Goal: Transaction & Acquisition: Purchase product/service

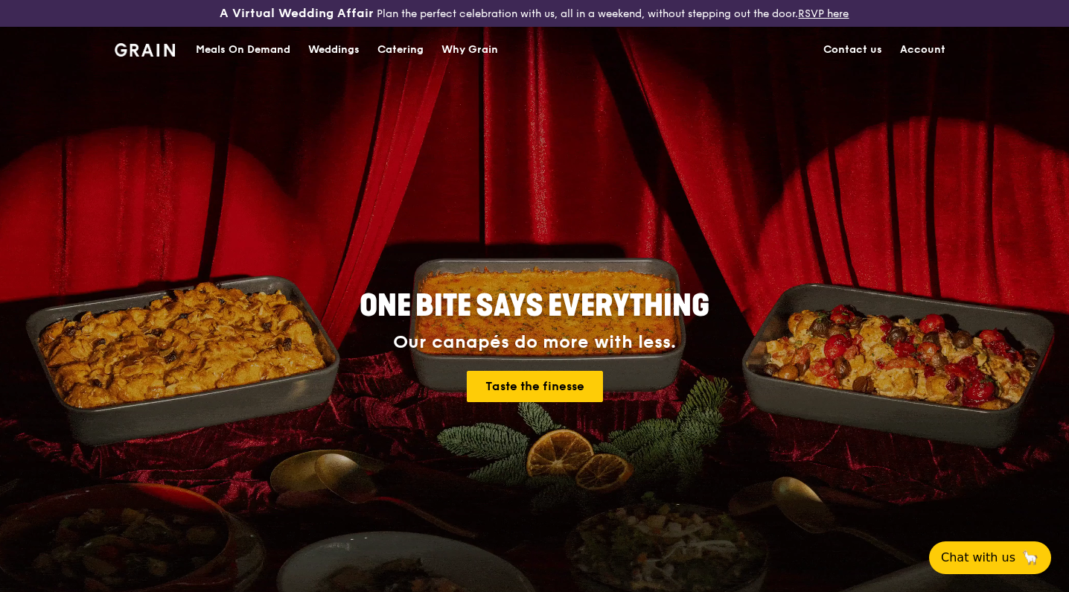
click at [403, 51] on div "Catering" at bounding box center [400, 50] width 46 height 45
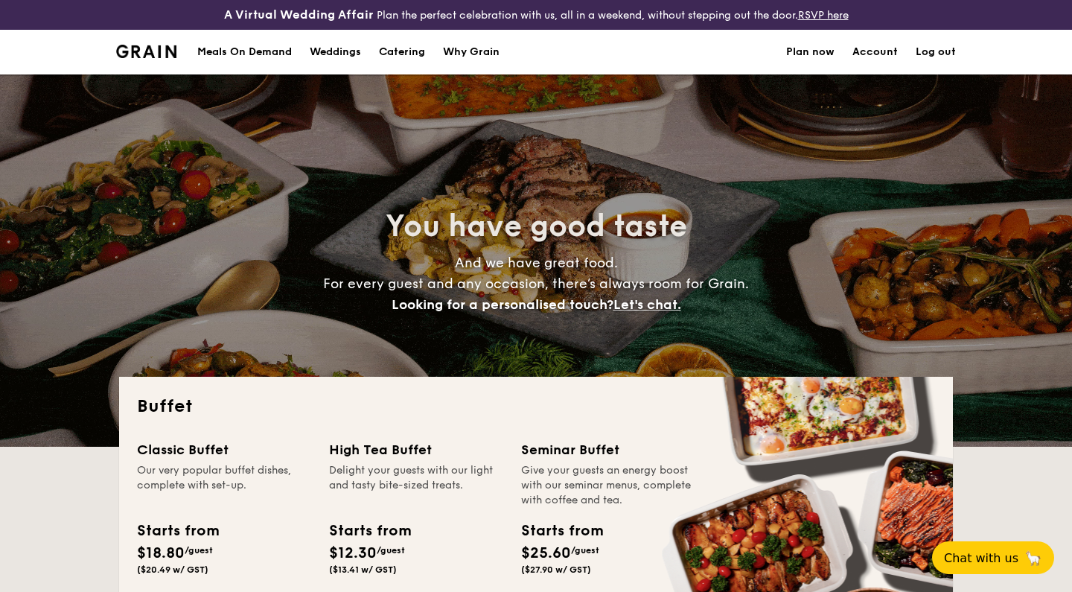
select select
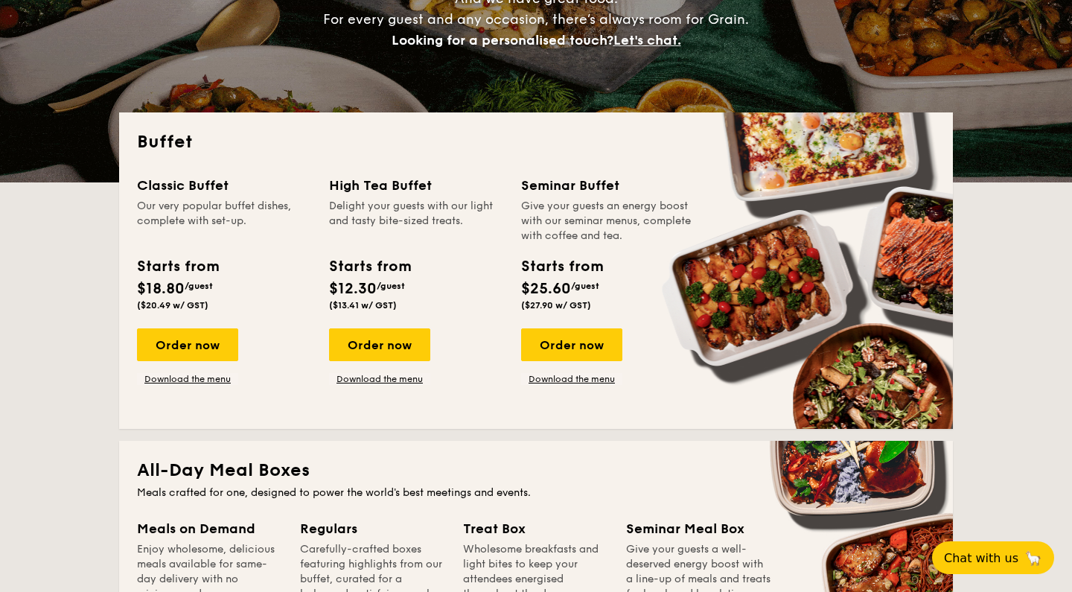
scroll to position [268, 0]
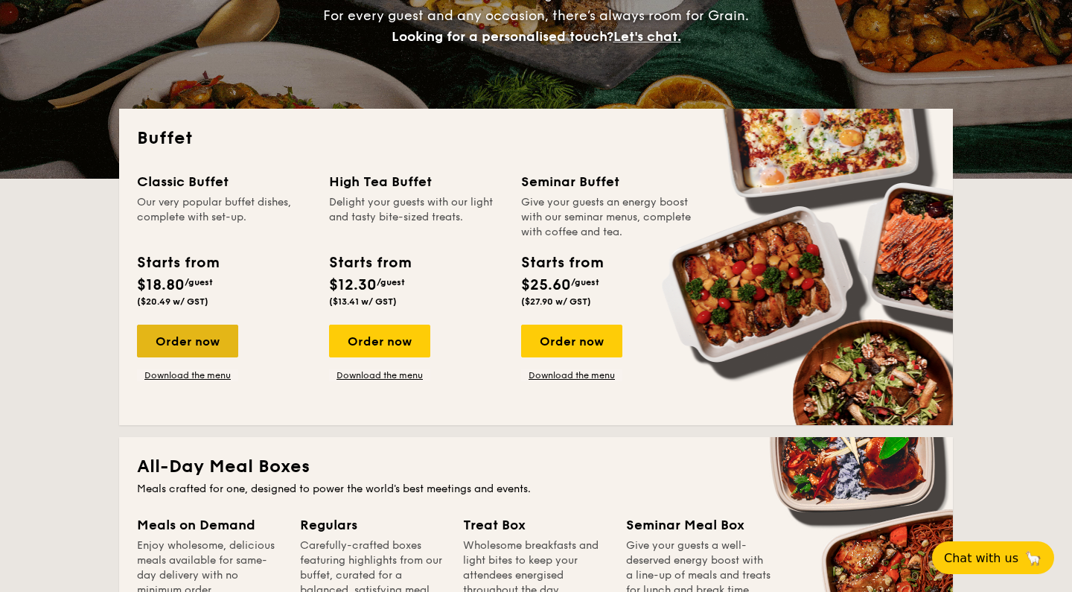
click at [171, 341] on div "Order now" at bounding box center [187, 340] width 101 height 33
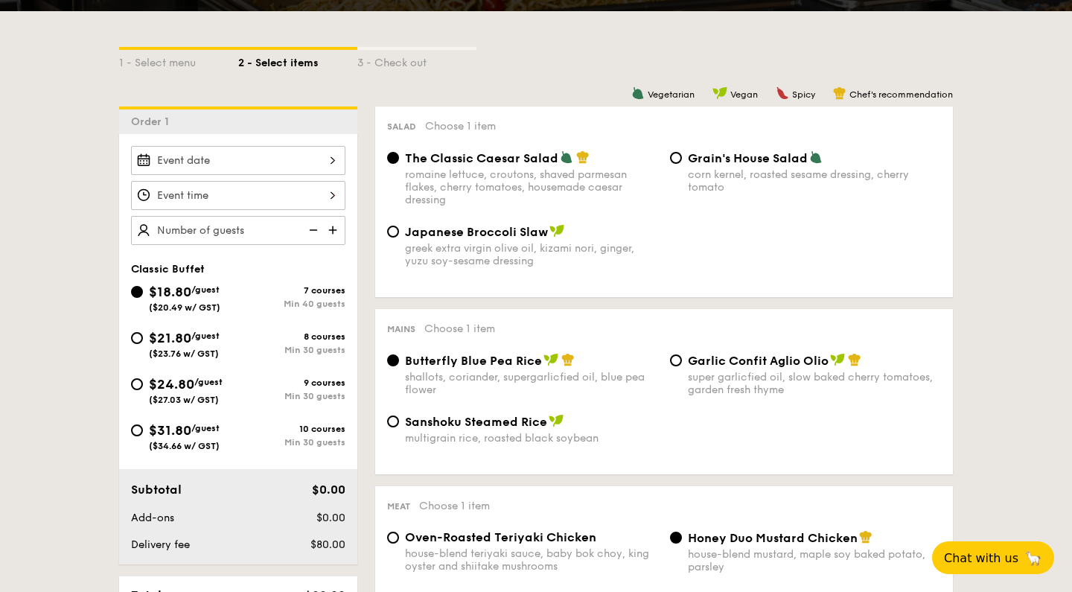
scroll to position [340, 0]
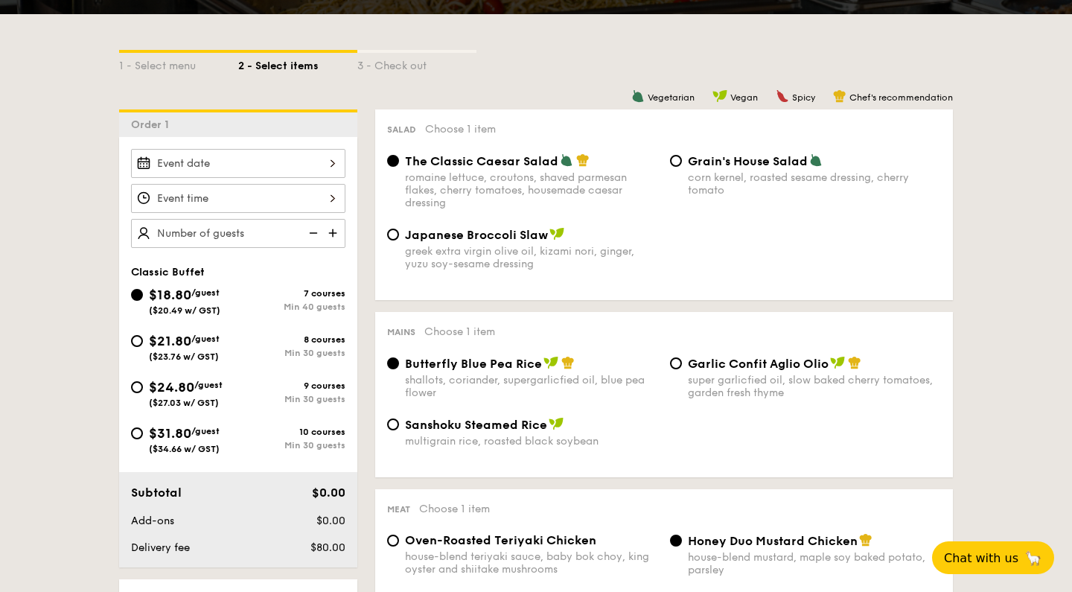
click at [163, 349] on div "$21.80 /guest ($23.76 w/ GST)" at bounding box center [184, 345] width 71 height 31
click at [143, 347] on input "$21.80 /guest ($23.76 w/ GST) 8 courses Min 30 guests" at bounding box center [137, 341] width 12 height 12
radio input "true"
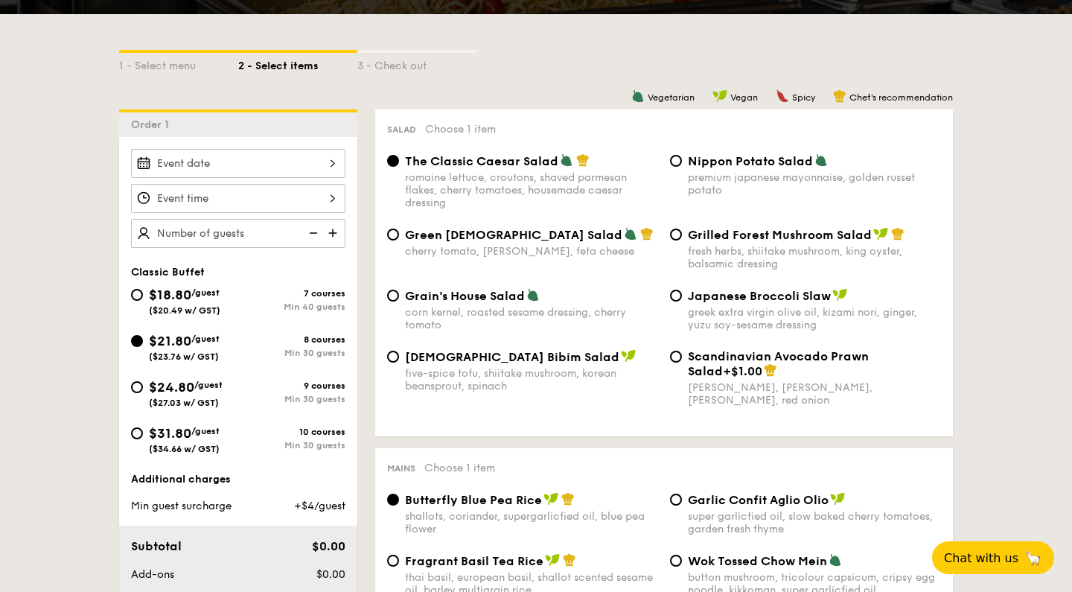
radio input "true"
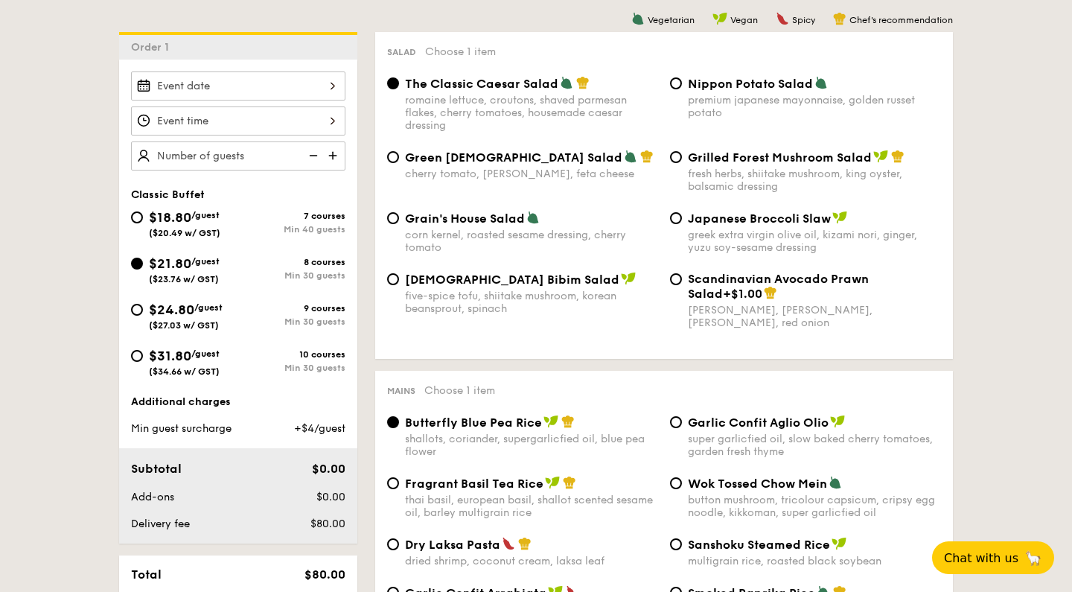
scroll to position [397, 0]
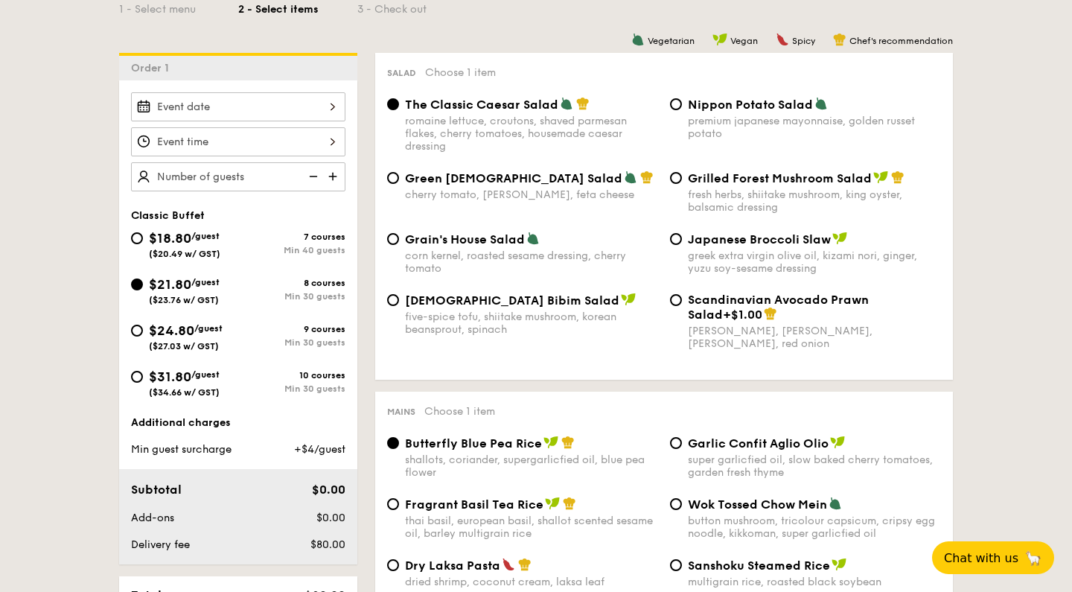
click at [295, 345] on div "Min 30 guests" at bounding box center [291, 342] width 107 height 10
click at [143, 336] on input "$24.80 /guest ($27.03 w/ GST) 9 courses Min 30 guests" at bounding box center [137, 330] width 12 height 12
radio input "true"
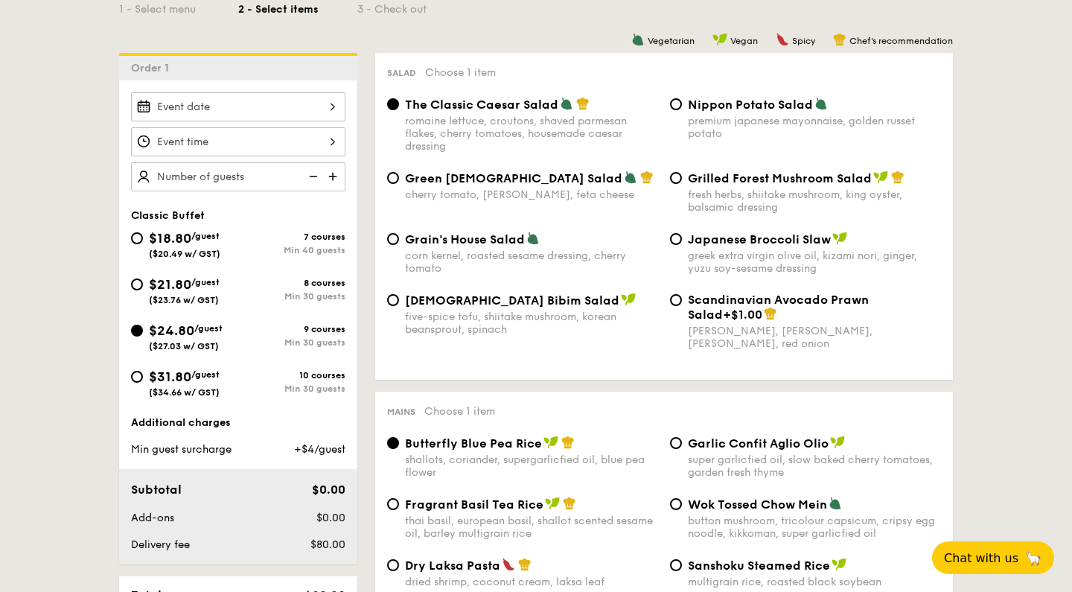
radio input "true"
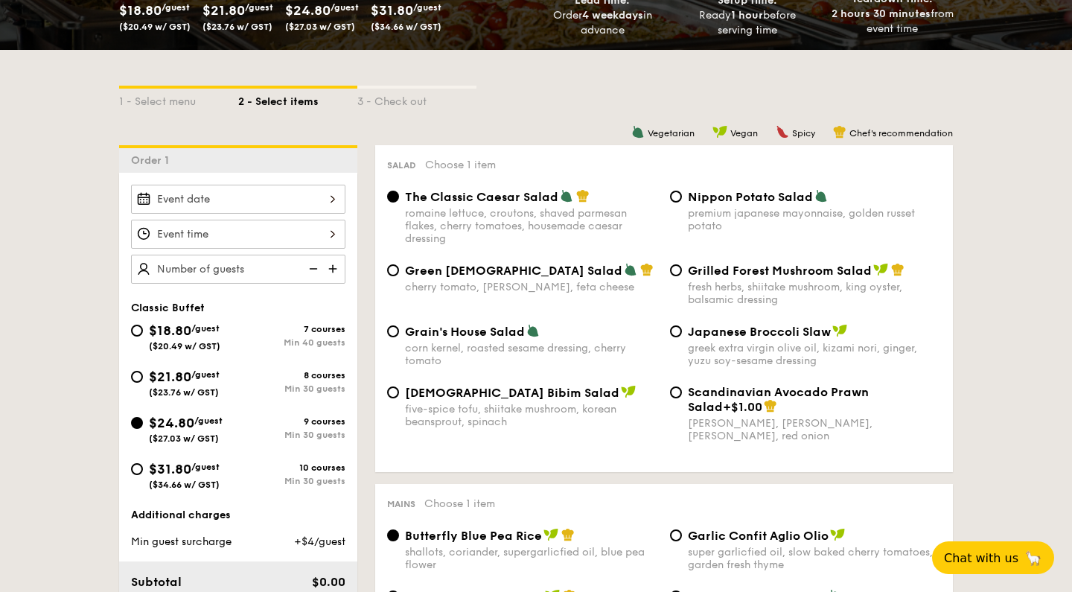
scroll to position [300, 0]
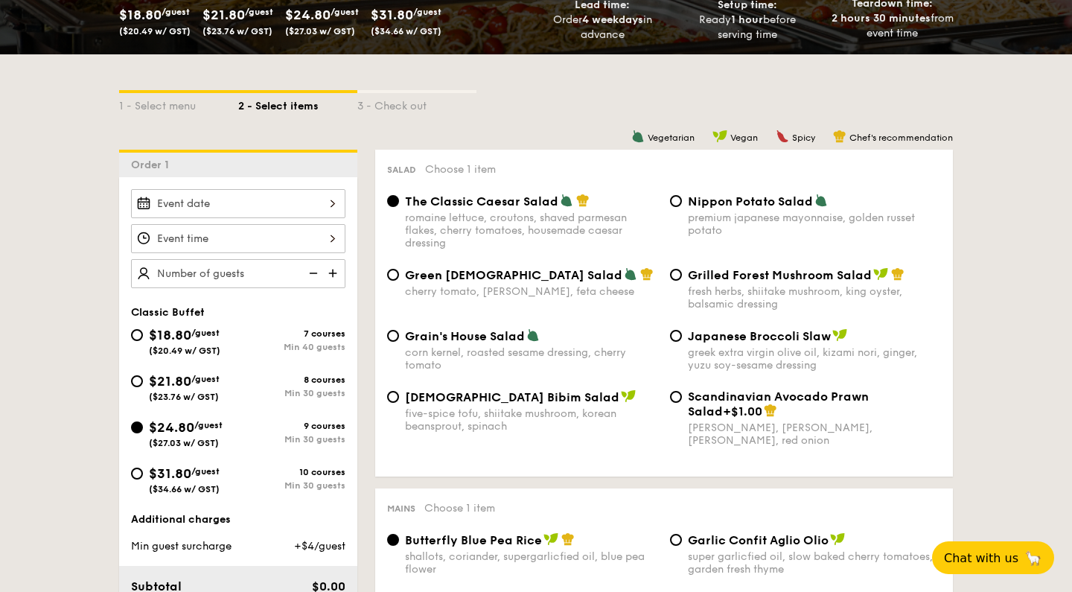
click at [869, 1] on span "Teardown time:" at bounding box center [891, 3] width 81 height 13
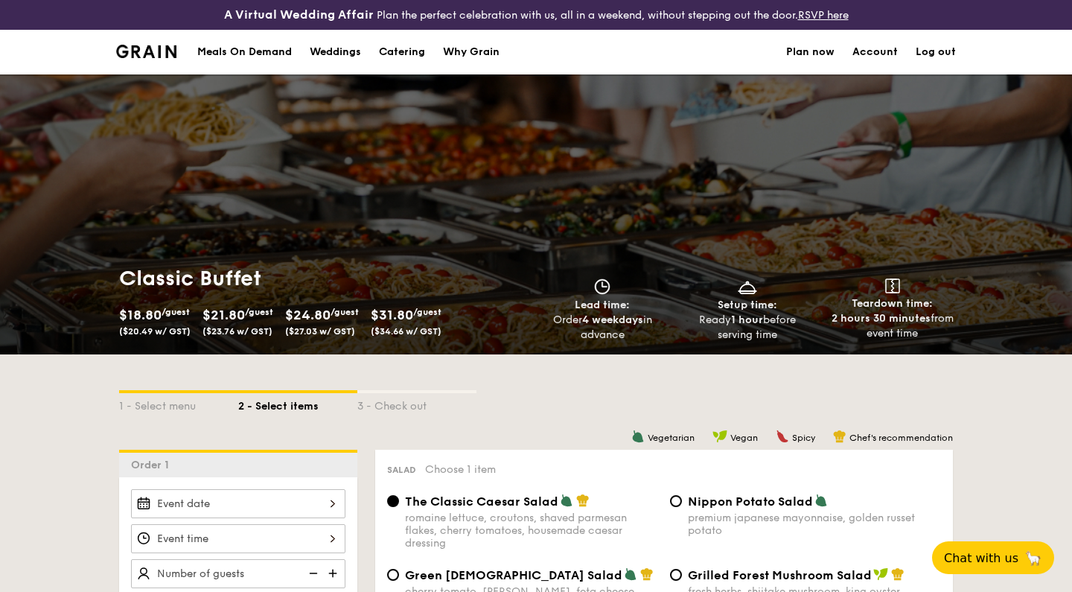
scroll to position [0, 0]
click at [342, 53] on div "Weddings" at bounding box center [335, 52] width 51 height 45
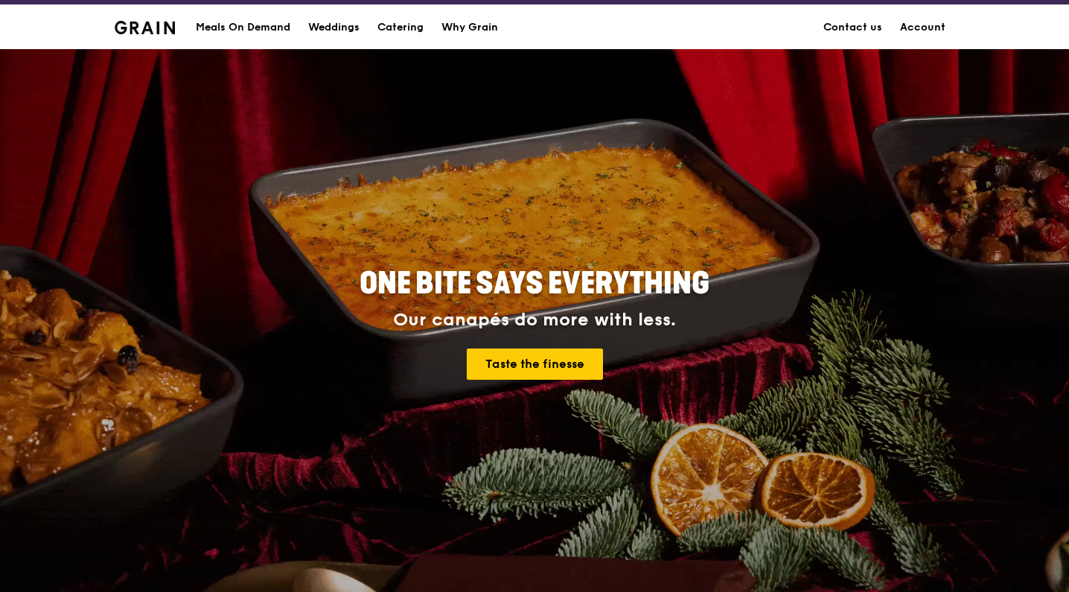
scroll to position [22, 0]
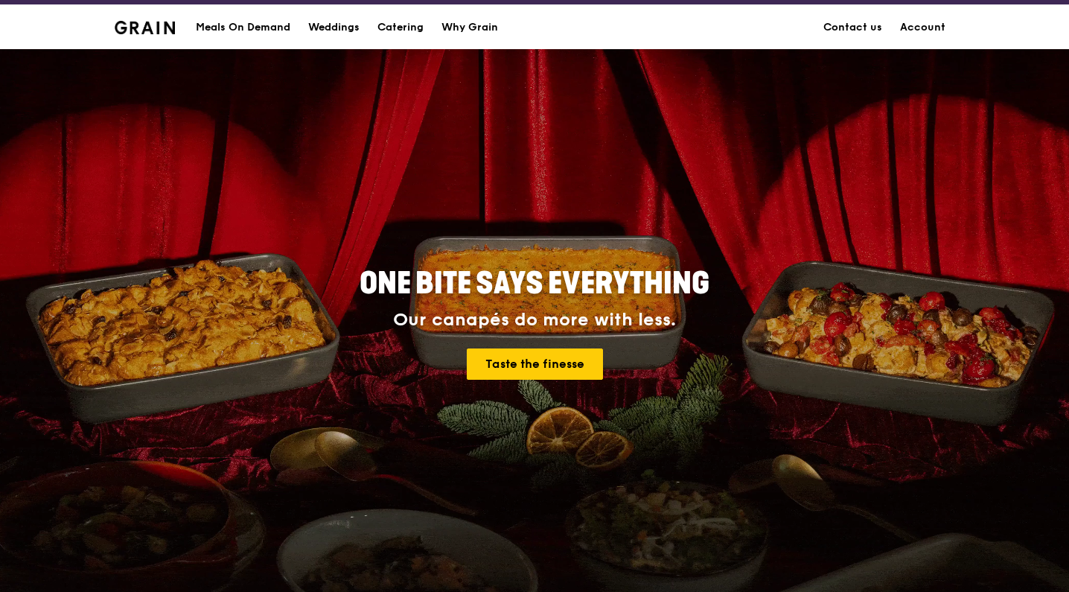
click at [927, 22] on link "Account" at bounding box center [922, 27] width 63 height 45
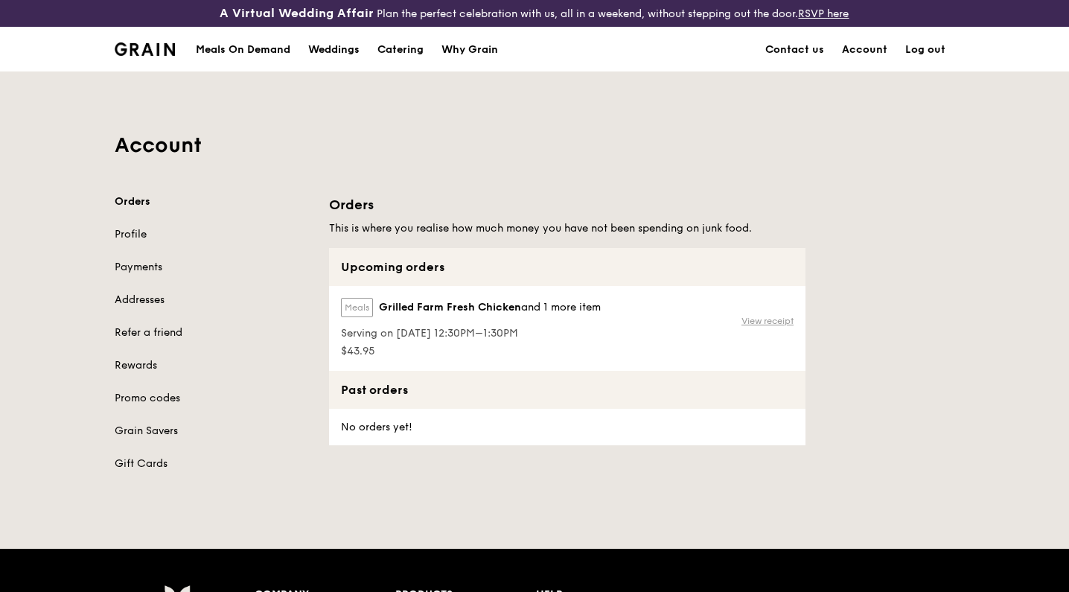
click at [765, 322] on link "View receipt" at bounding box center [767, 321] width 52 height 12
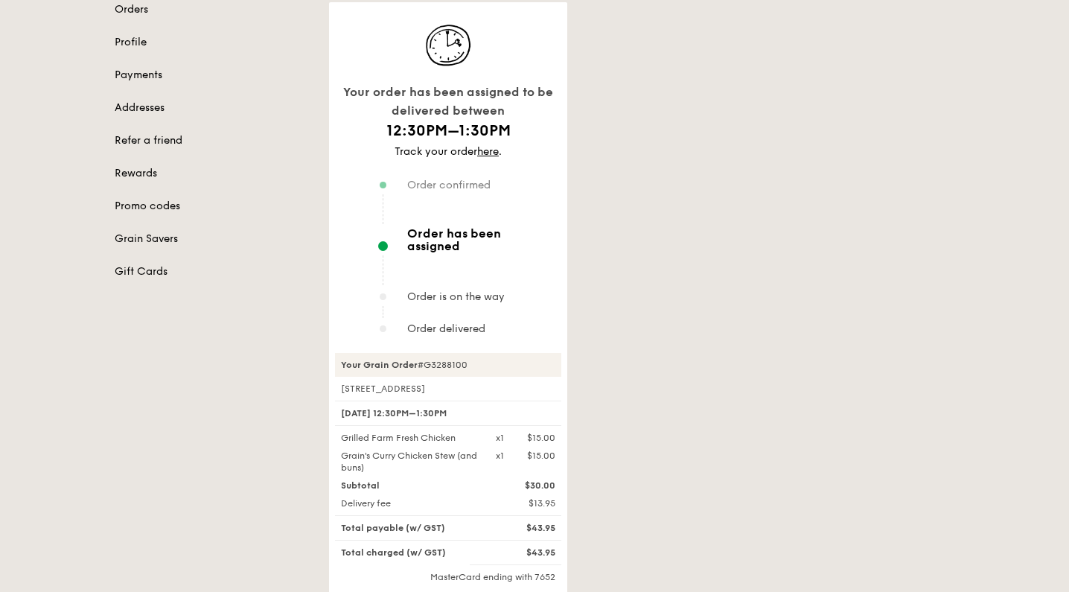
scroll to position [246, 0]
